Goal: Information Seeking & Learning: Learn about a topic

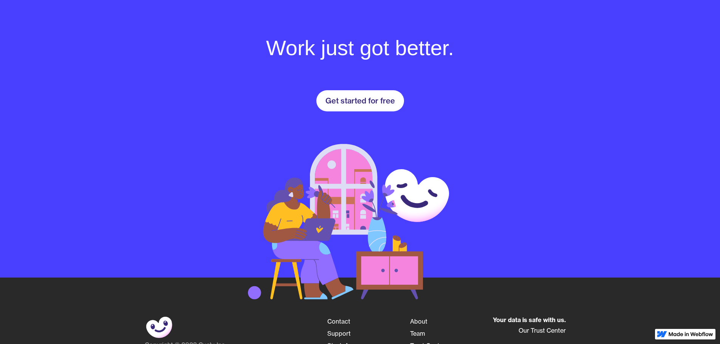
scroll to position [1136, 0]
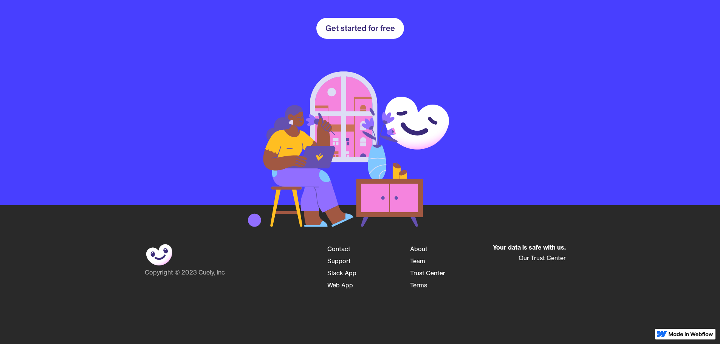
click at [418, 253] on link "About" at bounding box center [418, 249] width 17 height 12
click at [420, 248] on link "About" at bounding box center [418, 249] width 17 height 12
click at [412, 258] on link "Team" at bounding box center [417, 261] width 15 height 12
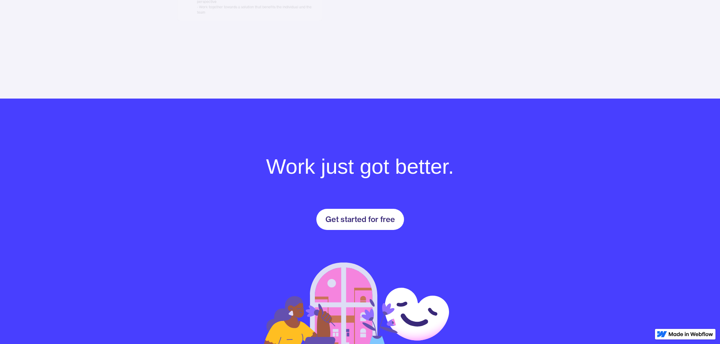
scroll to position [1136, 0]
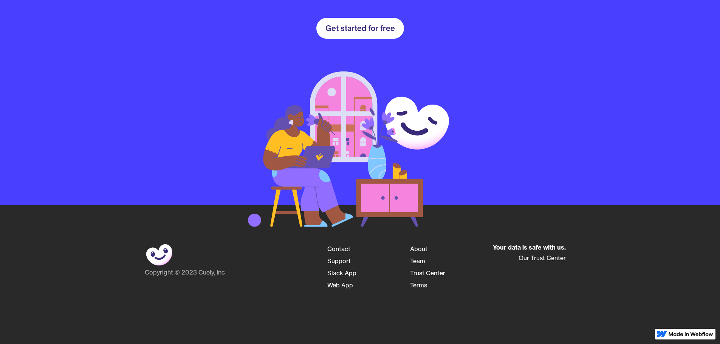
click at [419, 260] on link "Team" at bounding box center [417, 261] width 15 height 12
click at [540, 257] on div "Our Trust Center" at bounding box center [529, 258] width 73 height 12
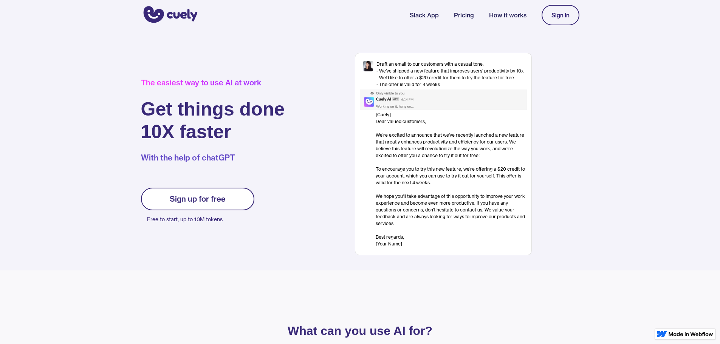
click at [466, 12] on link "Pricing" at bounding box center [464, 15] width 20 height 9
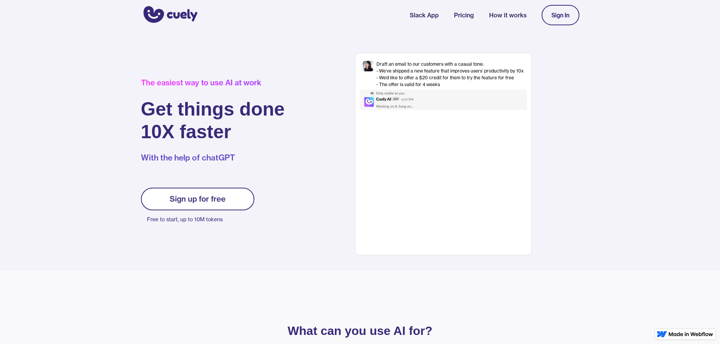
click at [459, 17] on link "Pricing" at bounding box center [464, 15] width 20 height 9
